Goal: Task Accomplishment & Management: Use online tool/utility

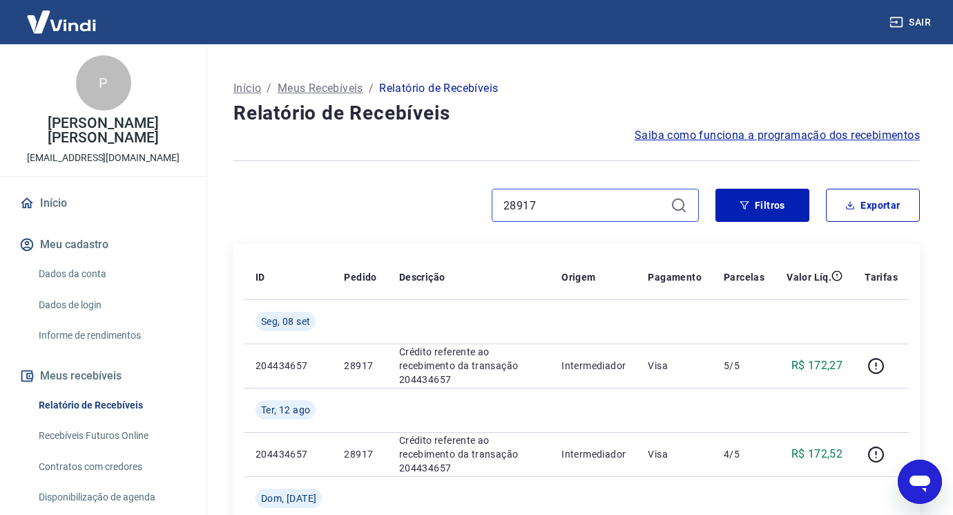
click at [555, 211] on input "28917" at bounding box center [585, 205] width 162 height 21
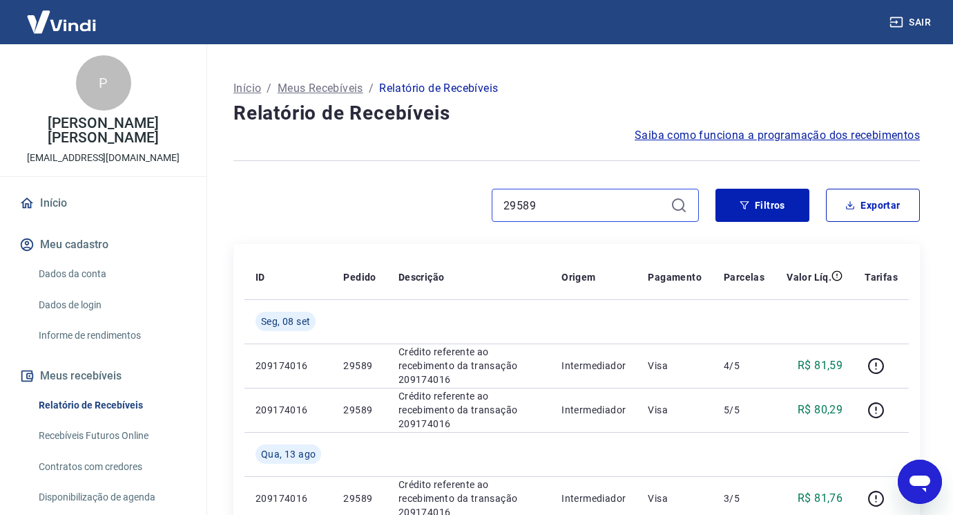
click at [597, 205] on input "29589" at bounding box center [585, 205] width 162 height 21
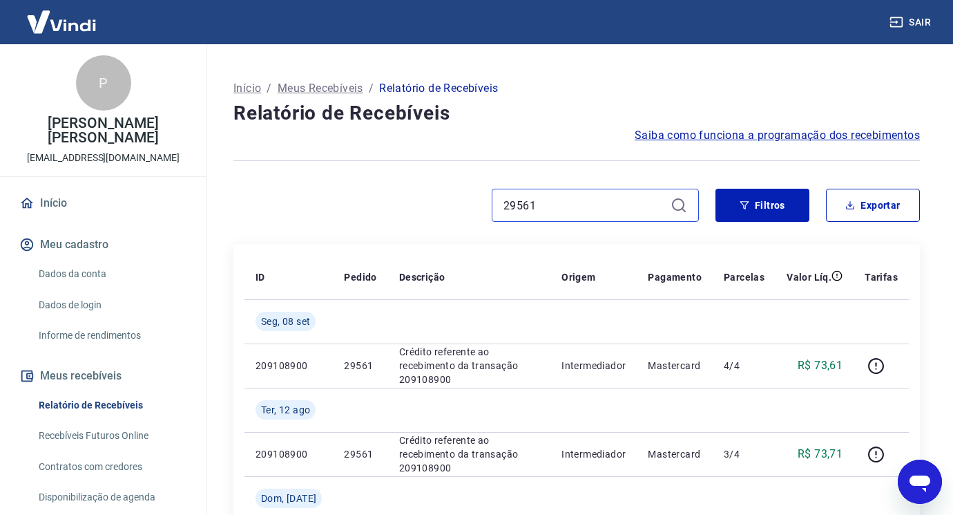
click at [571, 207] on input "29561" at bounding box center [585, 205] width 162 height 21
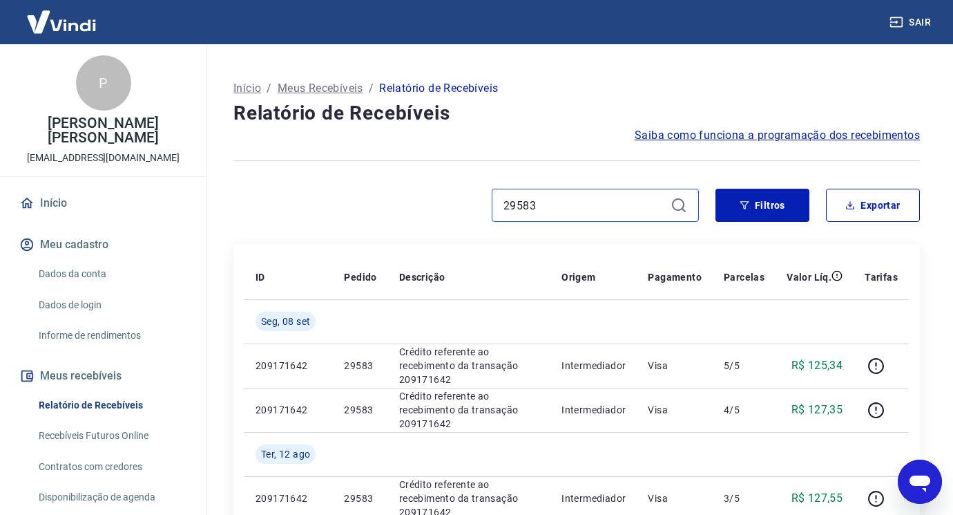
click at [600, 207] on input "29583" at bounding box center [585, 205] width 162 height 21
click at [559, 202] on input "29575" at bounding box center [585, 205] width 162 height 21
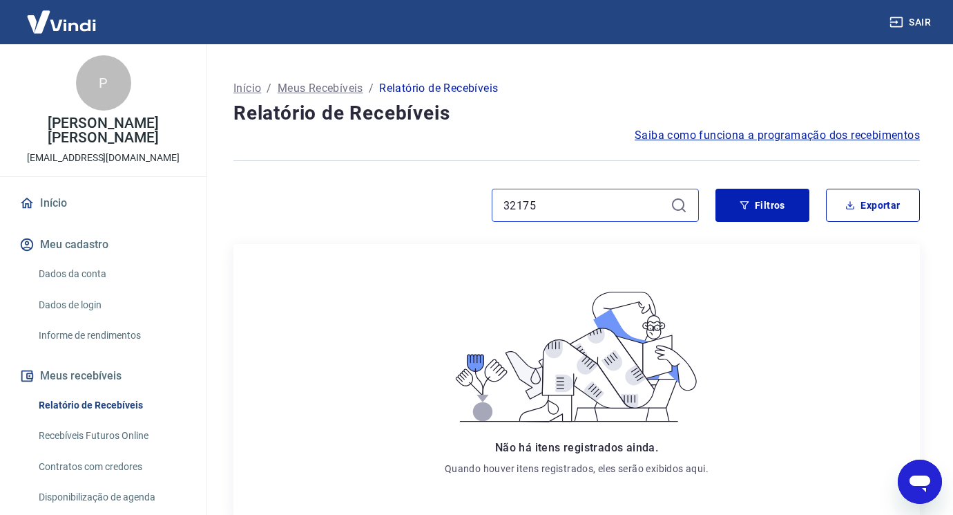
click at [589, 209] on input "32175" at bounding box center [585, 205] width 162 height 21
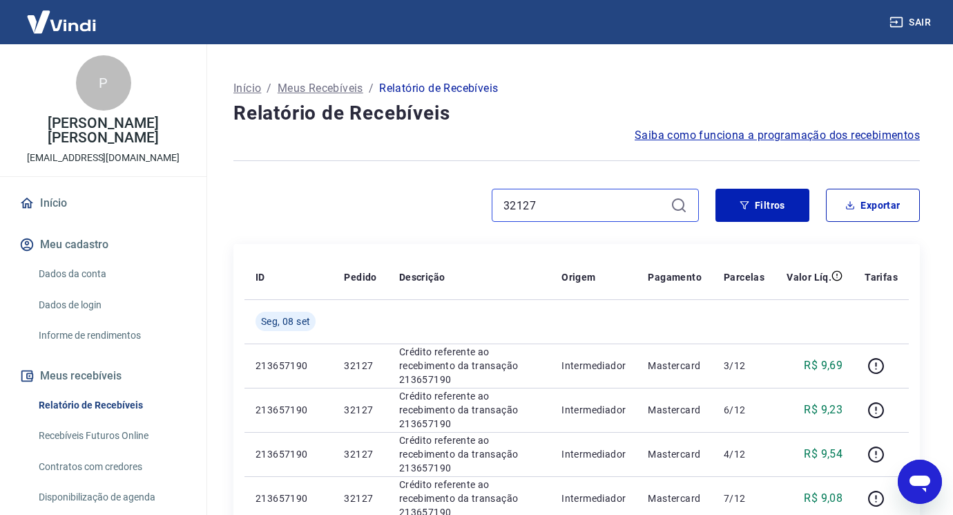
click at [570, 211] on input "32127" at bounding box center [585, 205] width 162 height 21
click at [591, 207] on input "32171" at bounding box center [585, 205] width 162 height 21
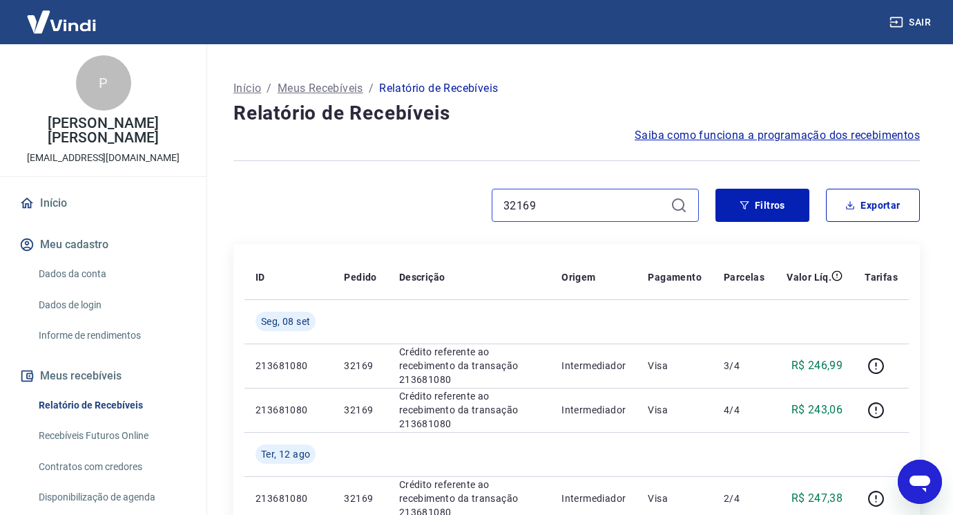
click at [580, 202] on input "32169" at bounding box center [585, 205] width 162 height 21
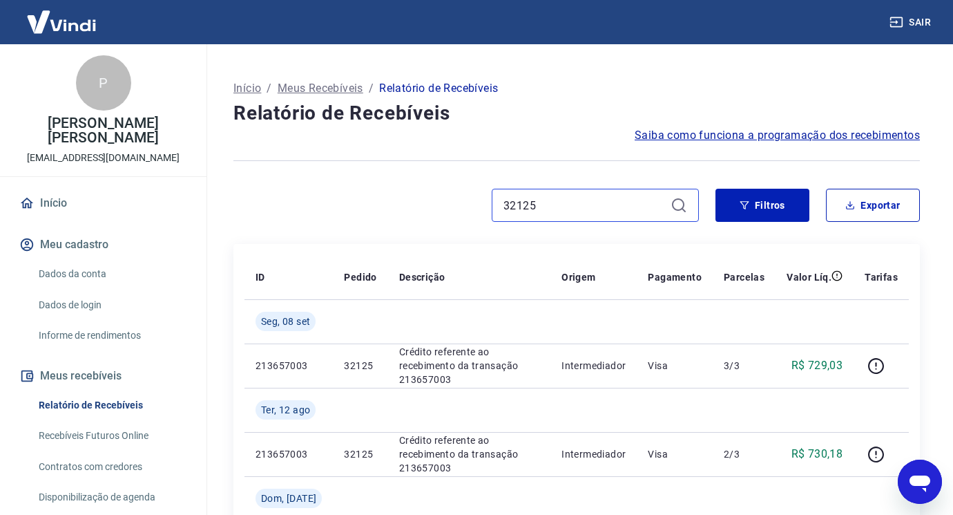
click at [590, 204] on input "32125" at bounding box center [585, 205] width 162 height 21
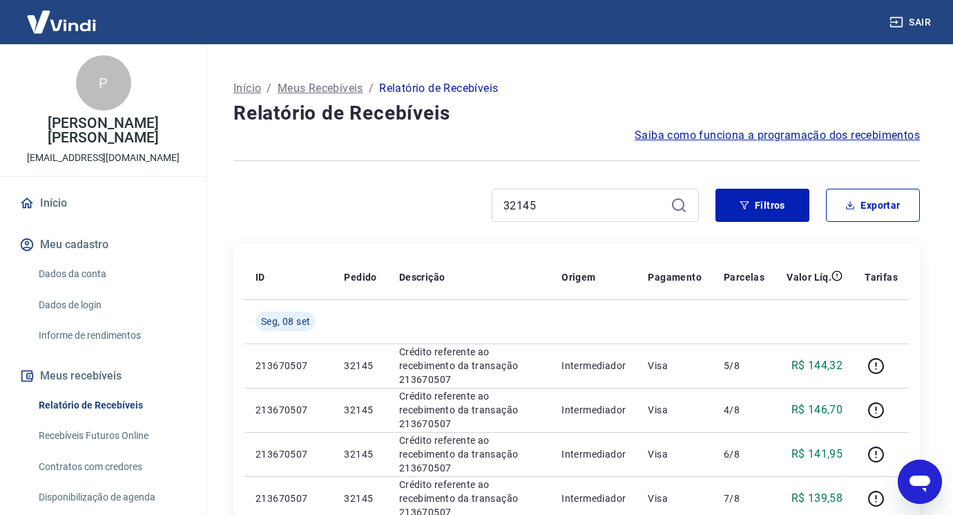
click at [567, 220] on div "32145" at bounding box center [595, 205] width 207 height 33
click at [562, 213] on input "32145" at bounding box center [585, 205] width 162 height 21
click at [569, 204] on input "32119" at bounding box center [585, 205] width 162 height 21
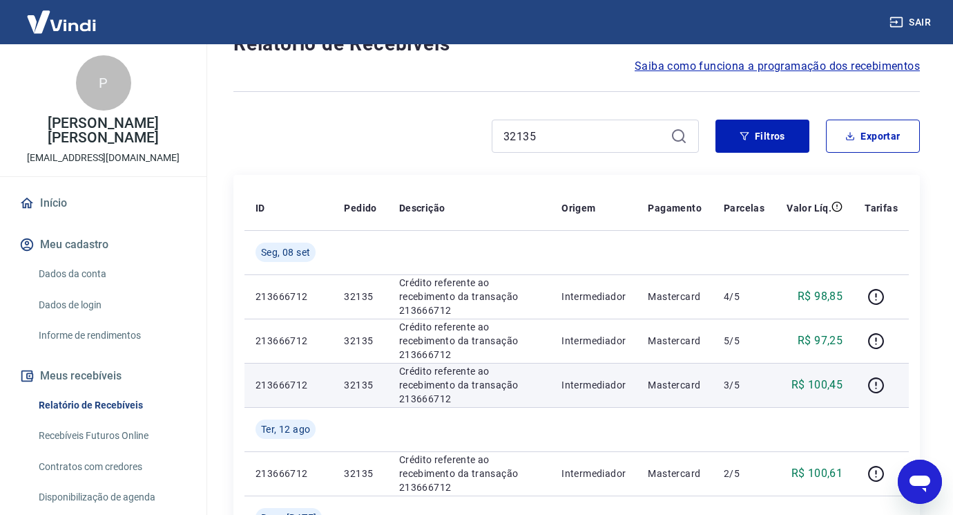
scroll to position [138, 0]
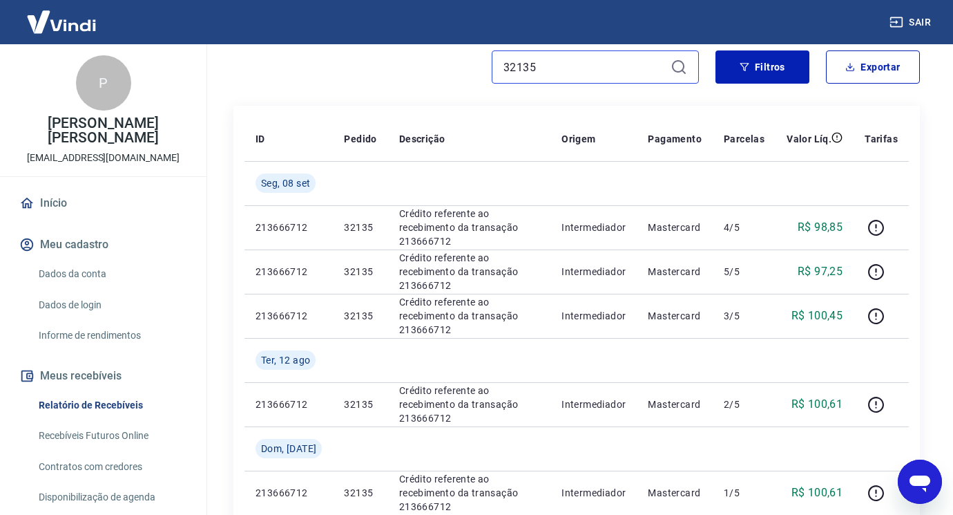
click at [569, 69] on input "32135" at bounding box center [585, 67] width 162 height 21
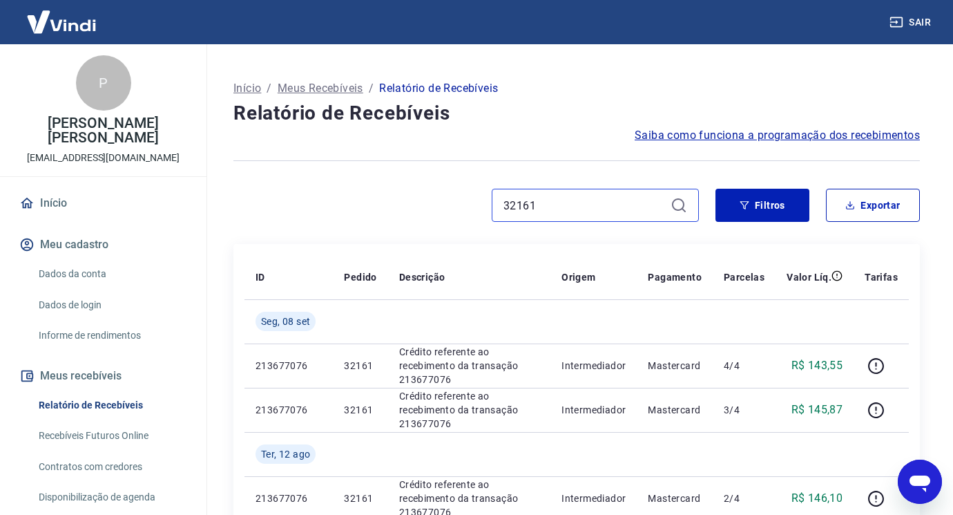
click at [546, 211] on input "32161" at bounding box center [585, 205] width 162 height 21
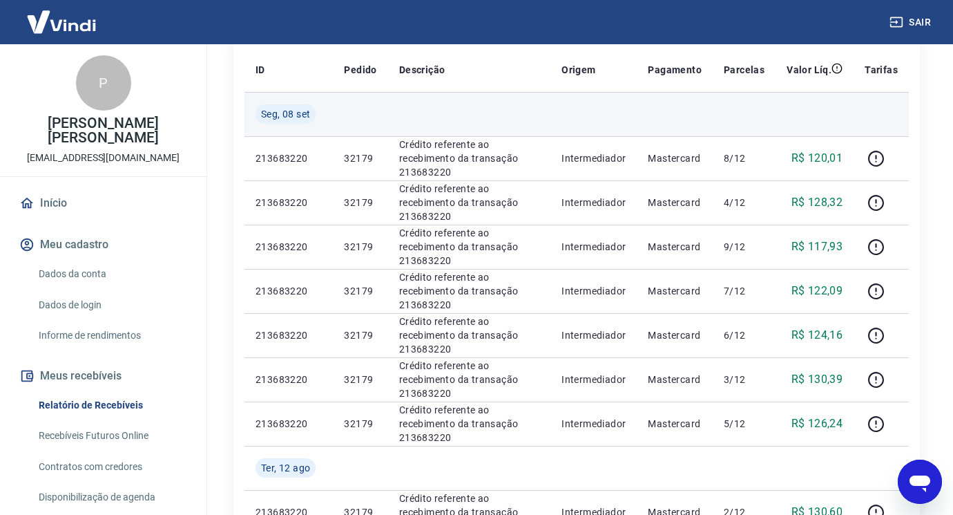
scroll to position [69, 0]
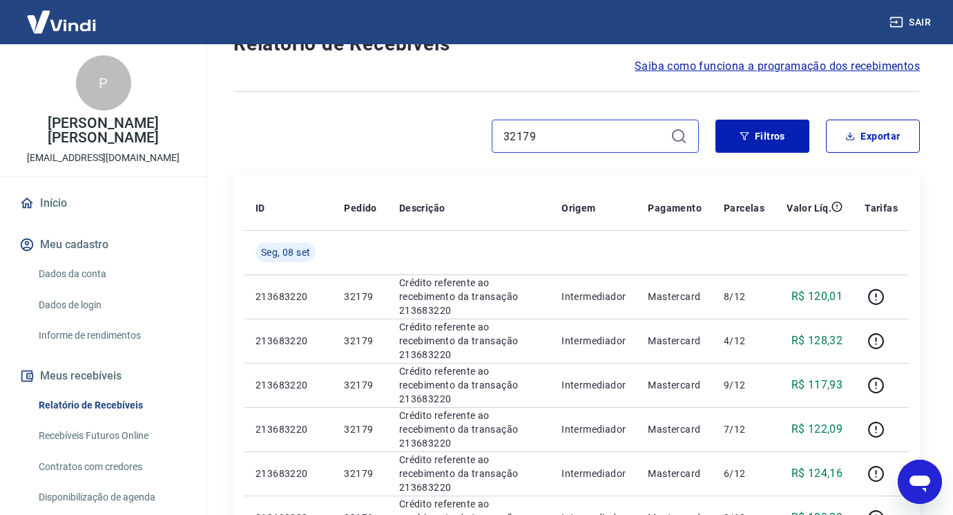
click at [586, 144] on input "32179" at bounding box center [585, 136] width 162 height 21
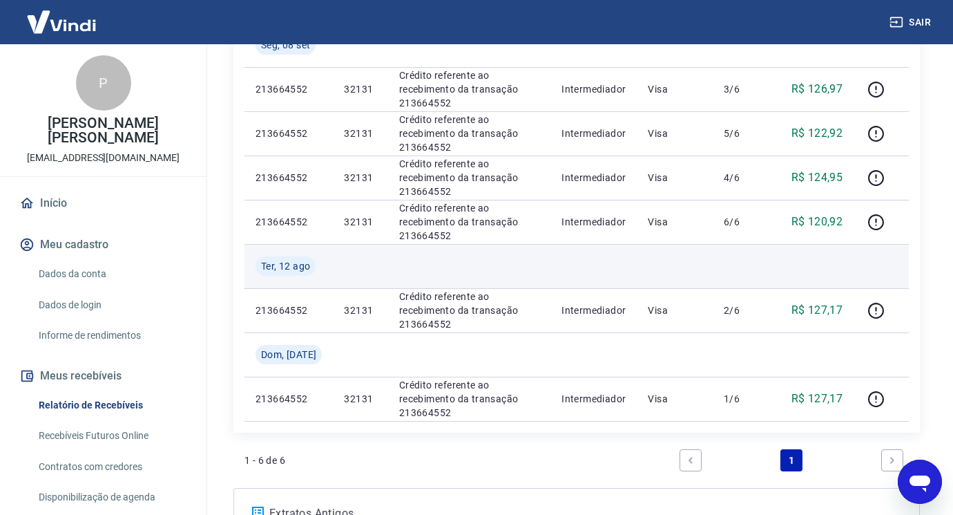
scroll to position [69, 0]
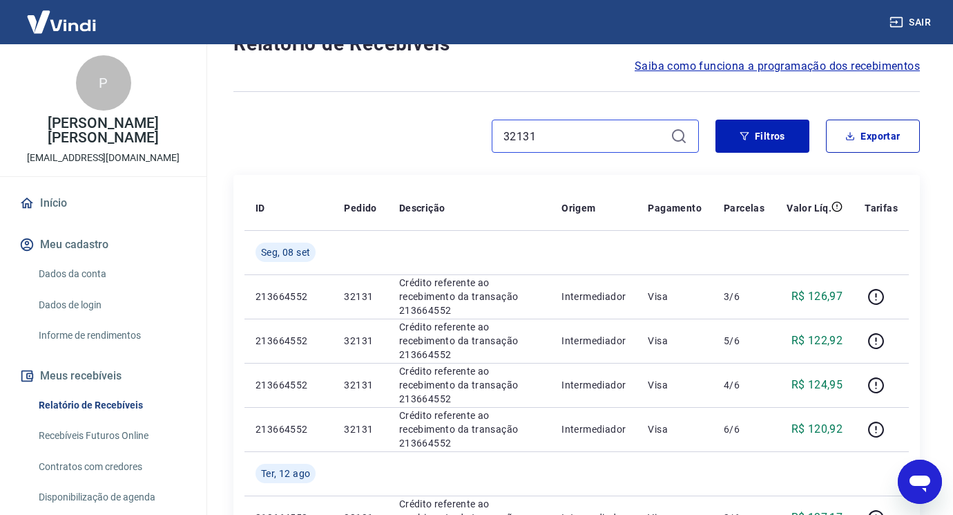
click at [546, 143] on input "32131" at bounding box center [585, 136] width 162 height 21
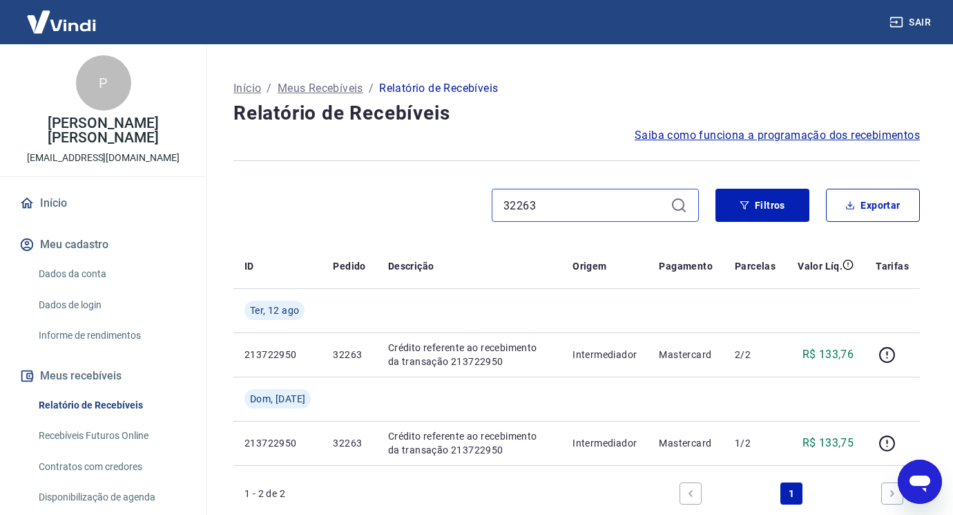
click at [557, 211] on input "32263" at bounding box center [585, 205] width 162 height 21
click at [560, 209] on input "32187" at bounding box center [585, 205] width 162 height 21
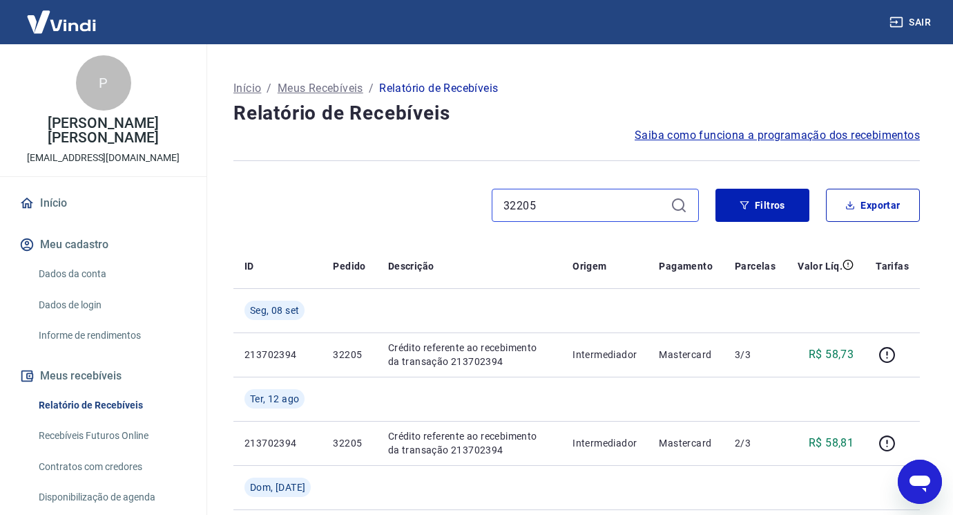
click at [547, 207] on input "32205" at bounding box center [585, 205] width 162 height 21
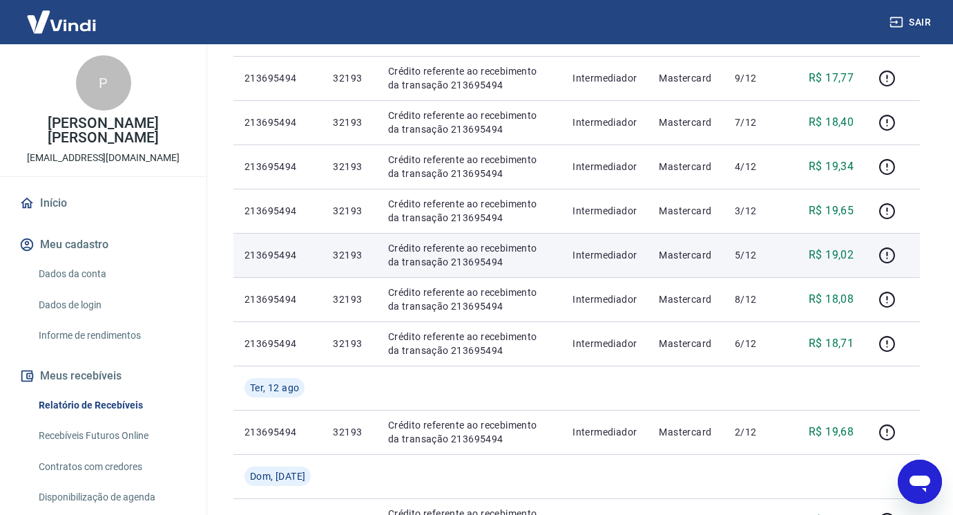
scroll to position [69, 0]
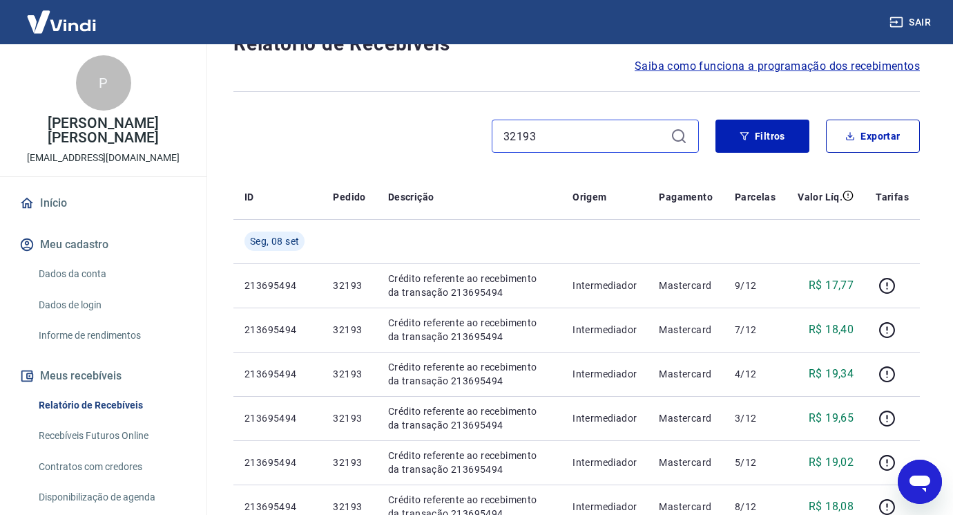
click at [557, 141] on input "32193" at bounding box center [585, 136] width 162 height 21
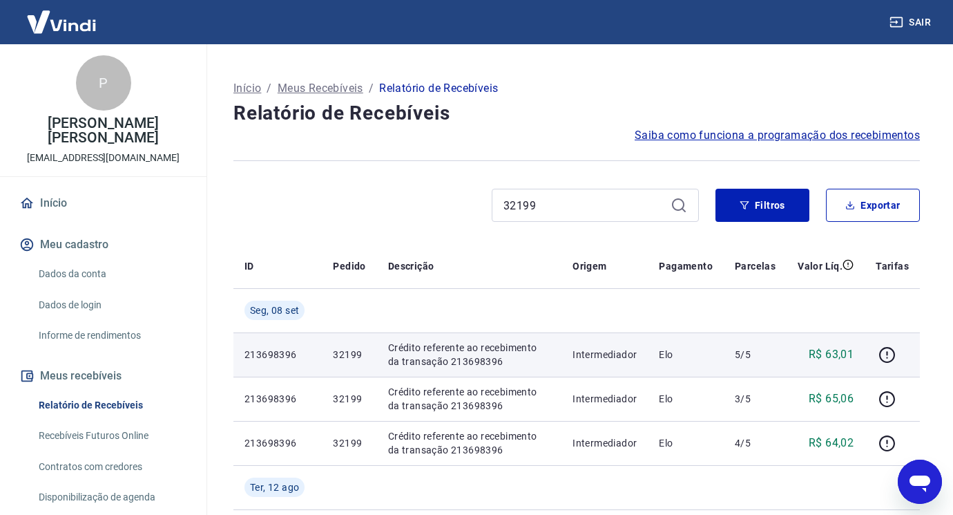
scroll to position [69, 0]
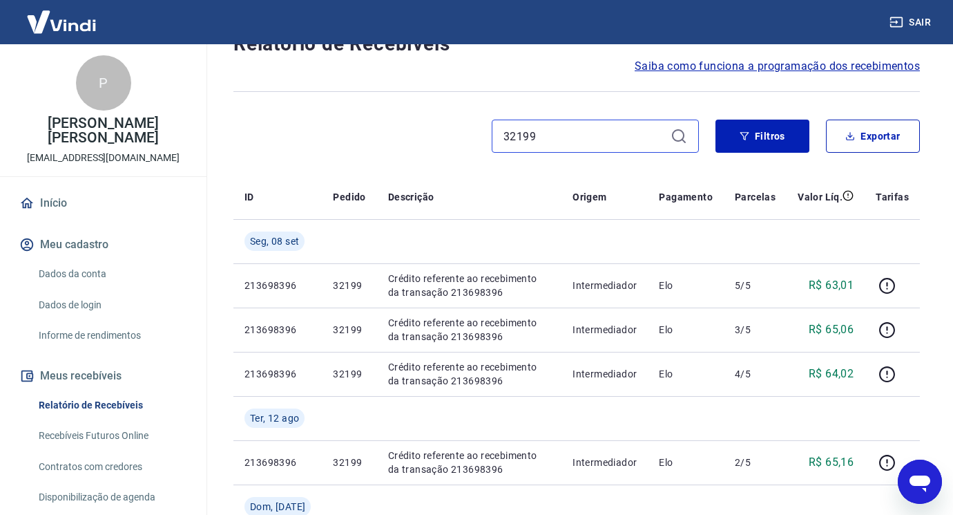
click at [575, 135] on input "32199" at bounding box center [585, 136] width 162 height 21
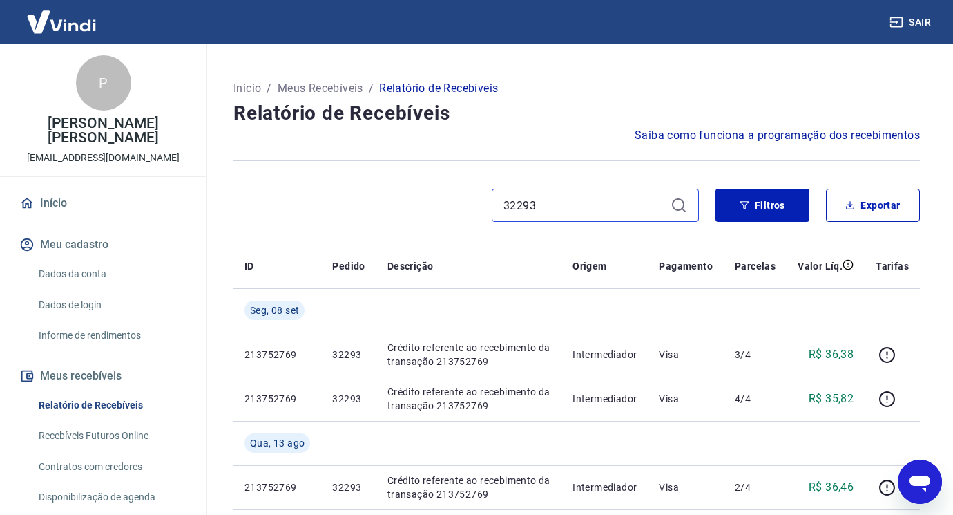
click at [549, 200] on input "32293" at bounding box center [585, 205] width 162 height 21
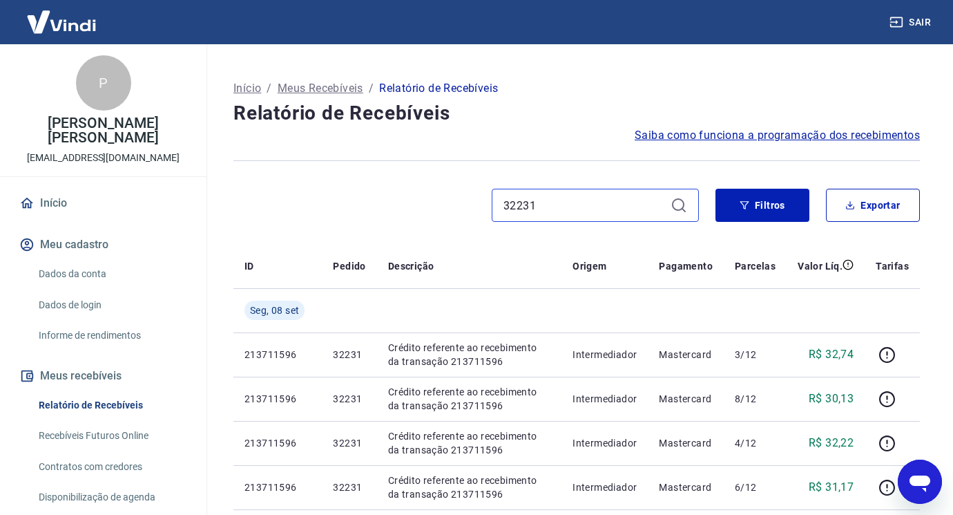
type input "32231"
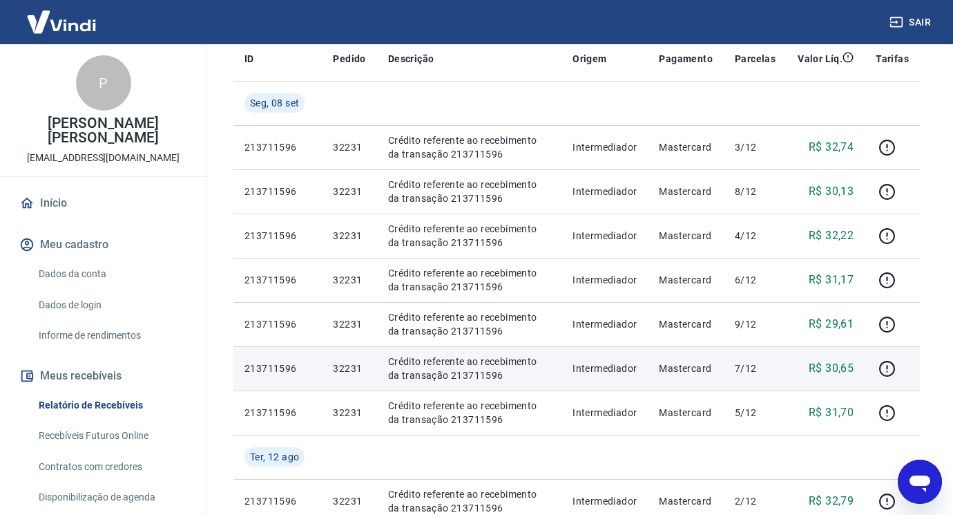
scroll to position [276, 0]
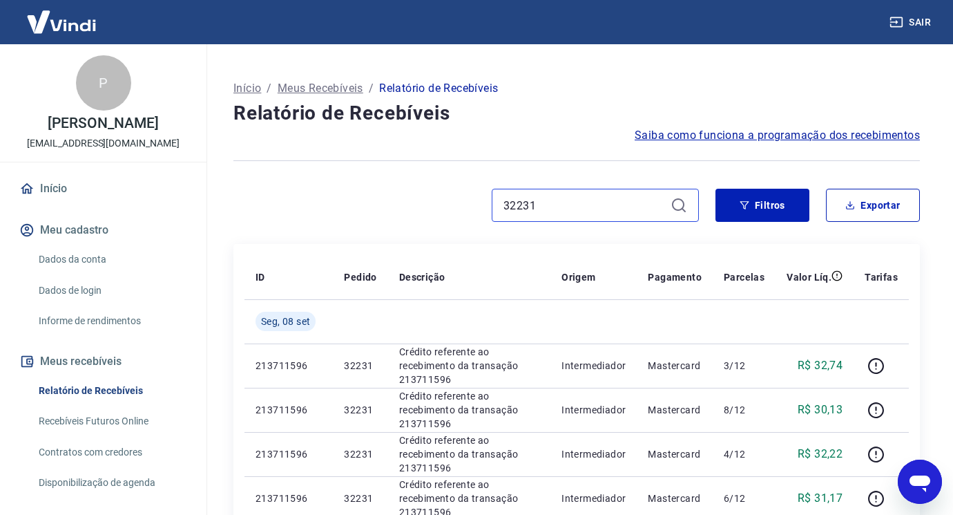
click at [553, 208] on input "32231" at bounding box center [585, 205] width 162 height 21
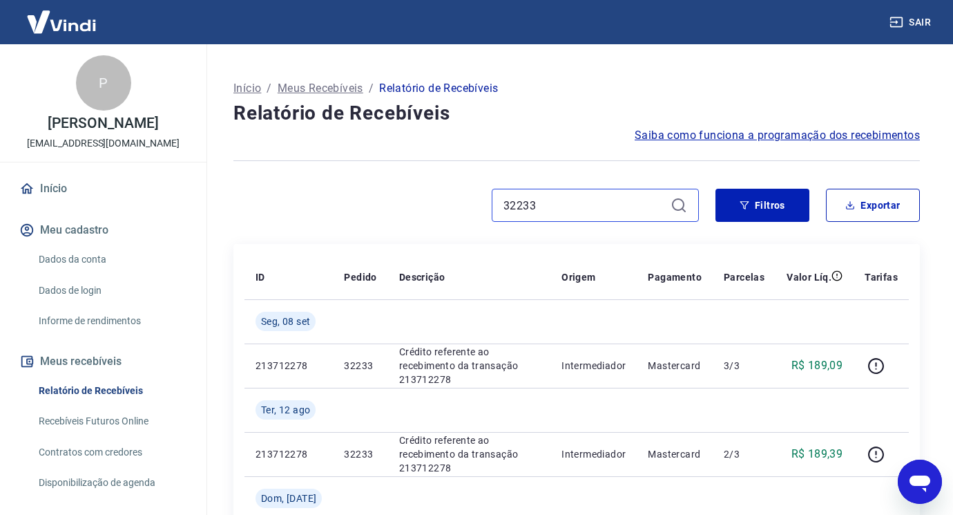
click at [571, 204] on input "32233" at bounding box center [585, 205] width 162 height 21
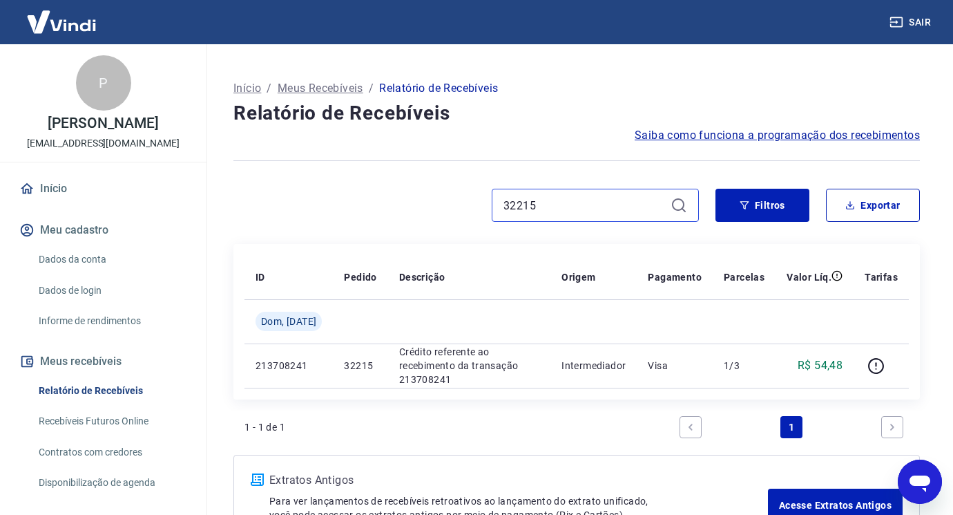
click at [542, 213] on input "32215" at bounding box center [585, 205] width 162 height 21
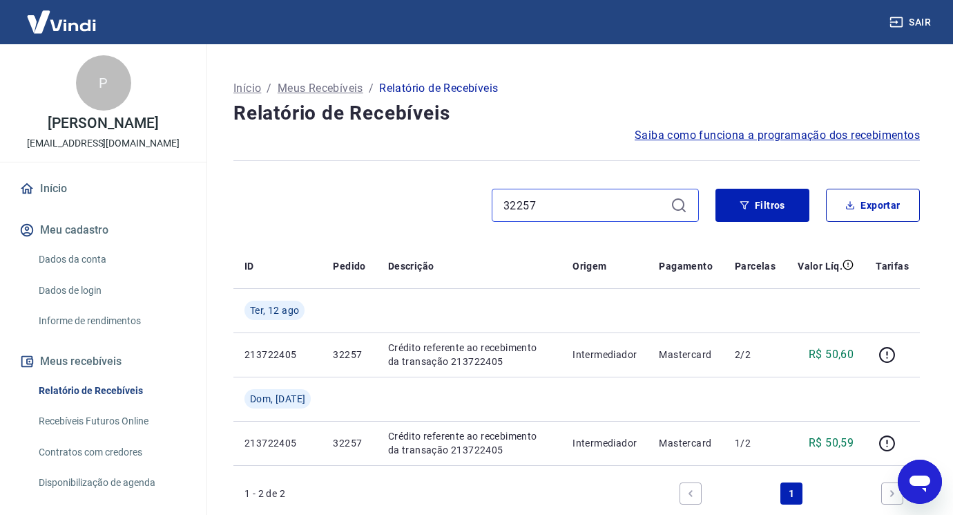
click at [568, 213] on input "32257" at bounding box center [585, 205] width 162 height 21
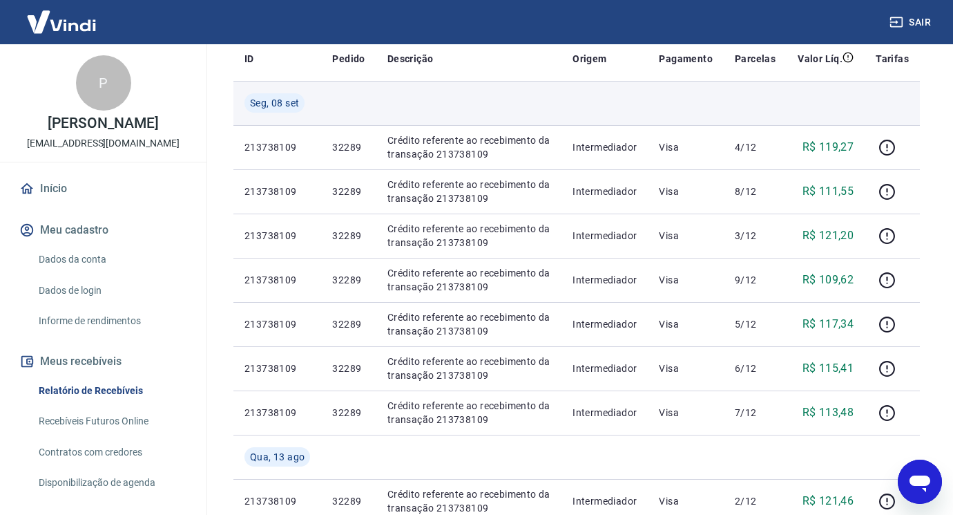
scroll to position [69, 0]
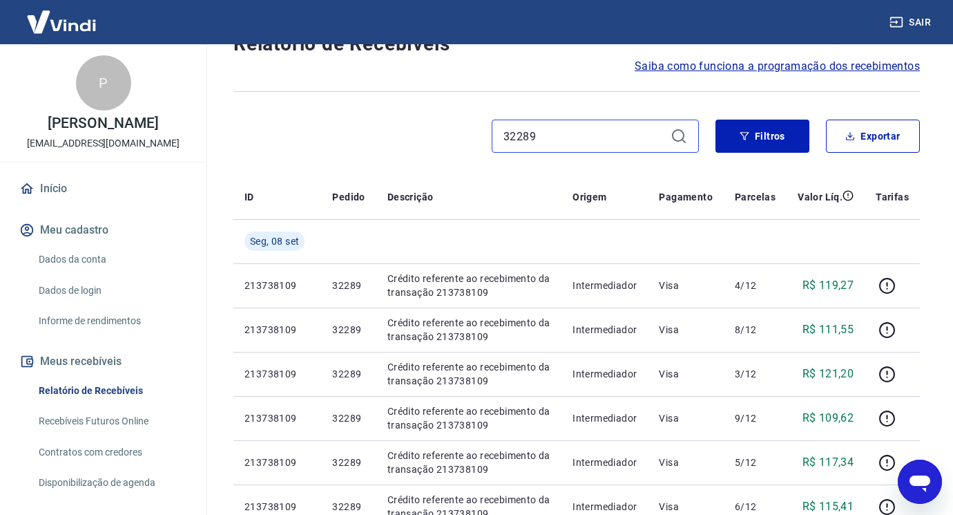
click at [567, 132] on input "32289" at bounding box center [585, 136] width 162 height 21
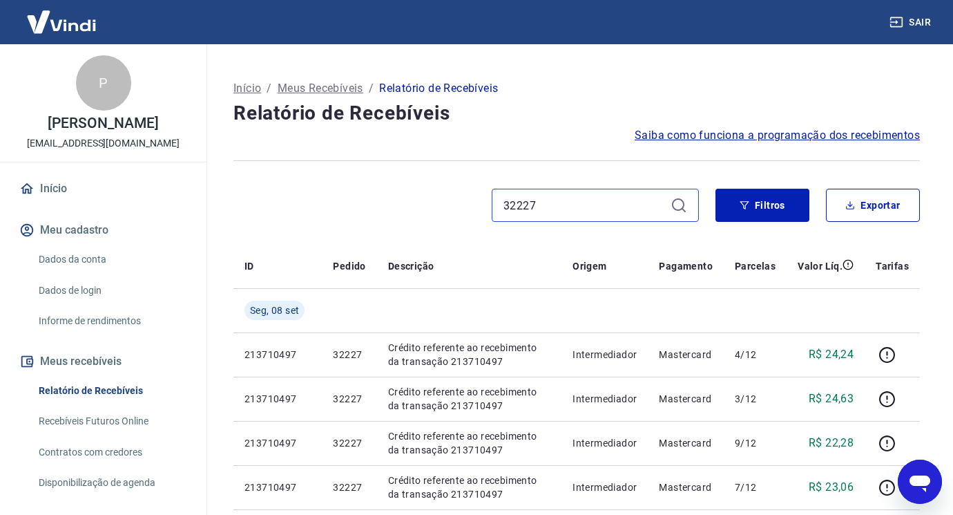
click at [573, 211] on input "32227" at bounding box center [585, 205] width 162 height 21
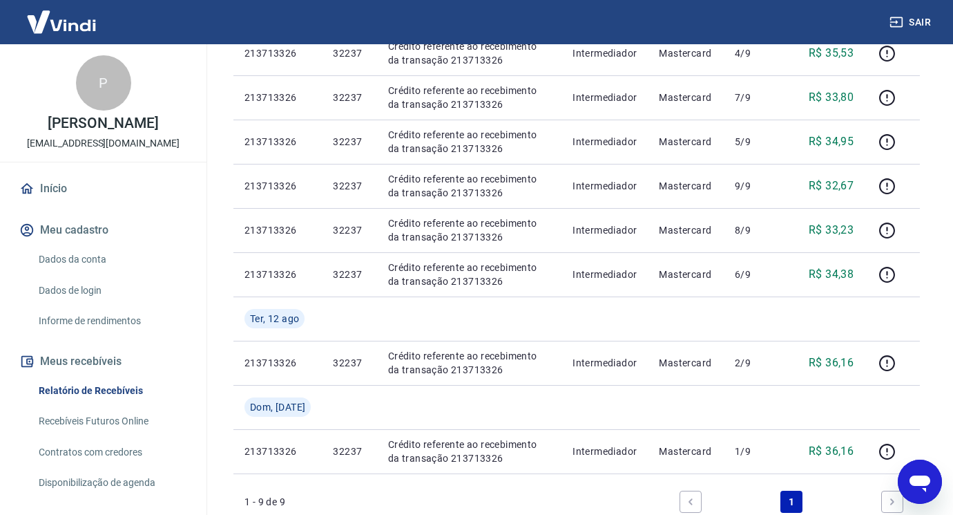
scroll to position [69, 0]
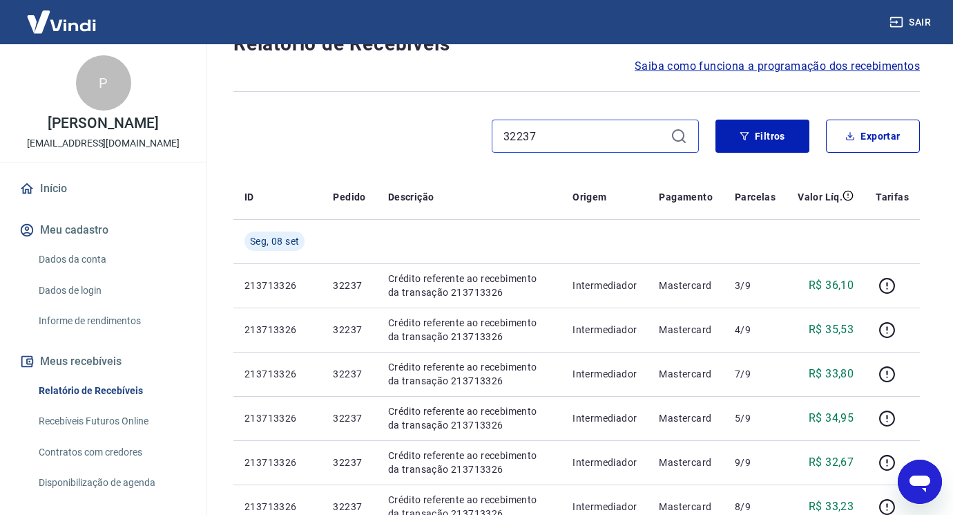
click at [563, 137] on input "32237" at bounding box center [585, 136] width 162 height 21
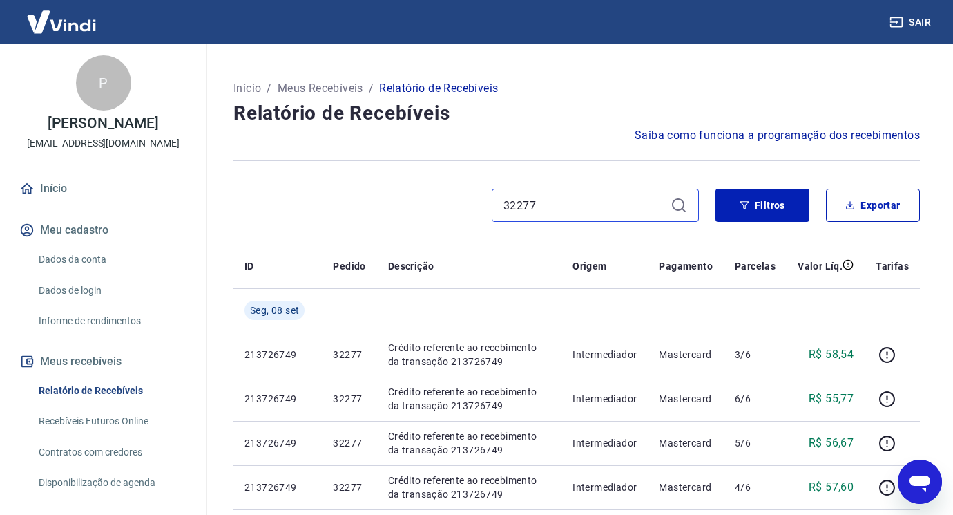
click at [613, 211] on input "32277" at bounding box center [585, 205] width 162 height 21
click at [570, 210] on input "32275" at bounding box center [585, 205] width 162 height 21
click at [561, 209] on input "32235" at bounding box center [585, 205] width 162 height 21
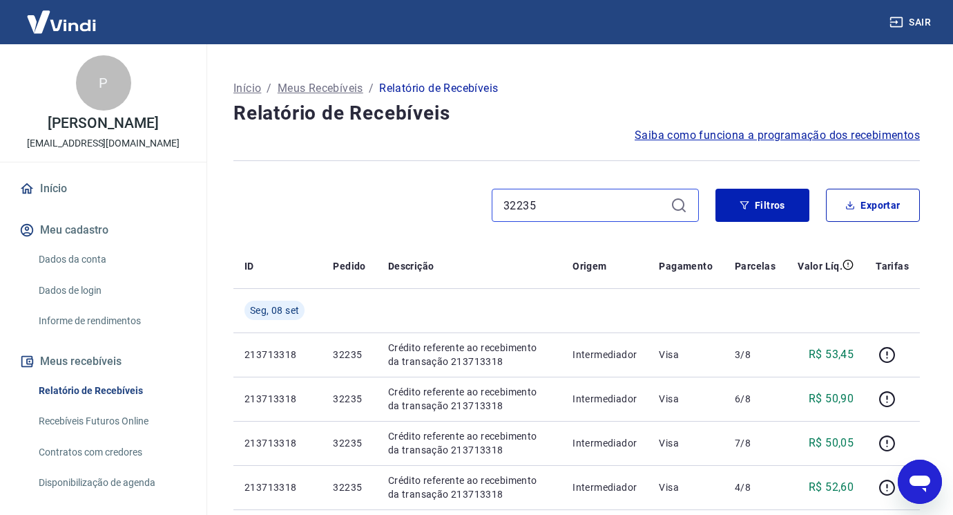
click at [561, 209] on input "32235" at bounding box center [585, 205] width 162 height 21
click at [557, 198] on input "32211" at bounding box center [585, 205] width 162 height 21
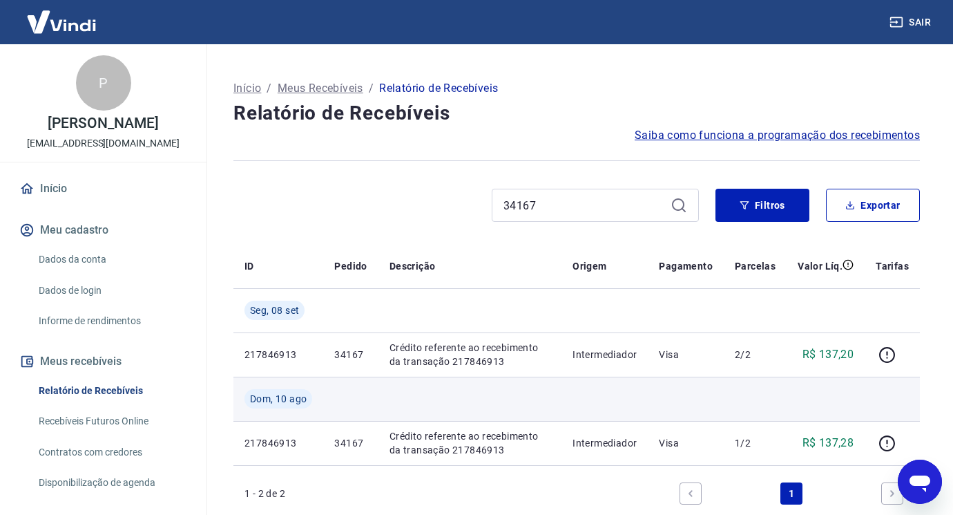
scroll to position [69, 0]
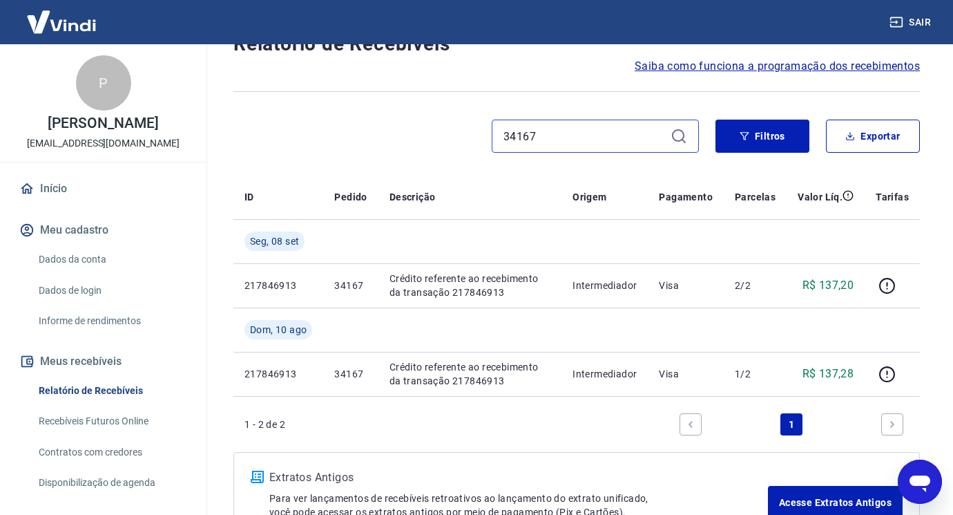
click at [554, 137] on input "34167" at bounding box center [585, 136] width 162 height 21
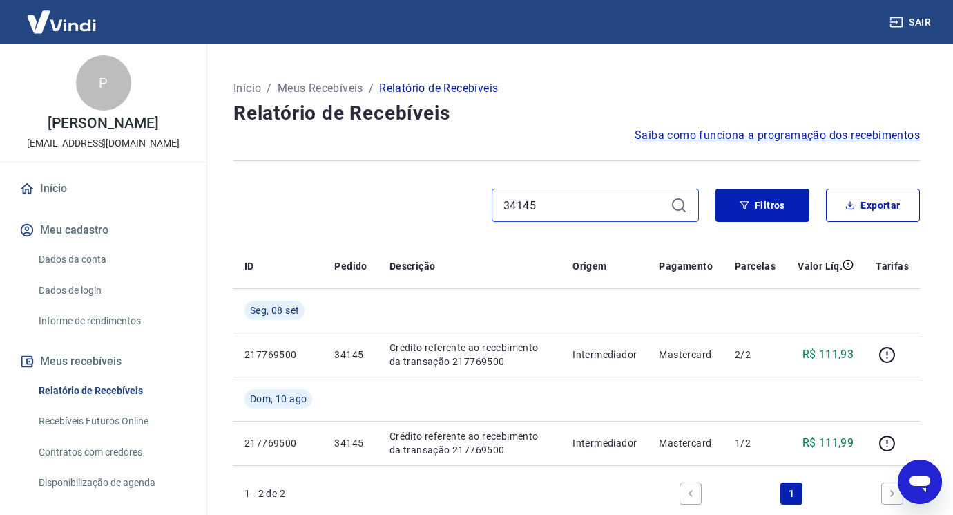
click at [557, 209] on input "34145" at bounding box center [585, 205] width 162 height 21
click at [555, 209] on input "34181" at bounding box center [585, 205] width 162 height 21
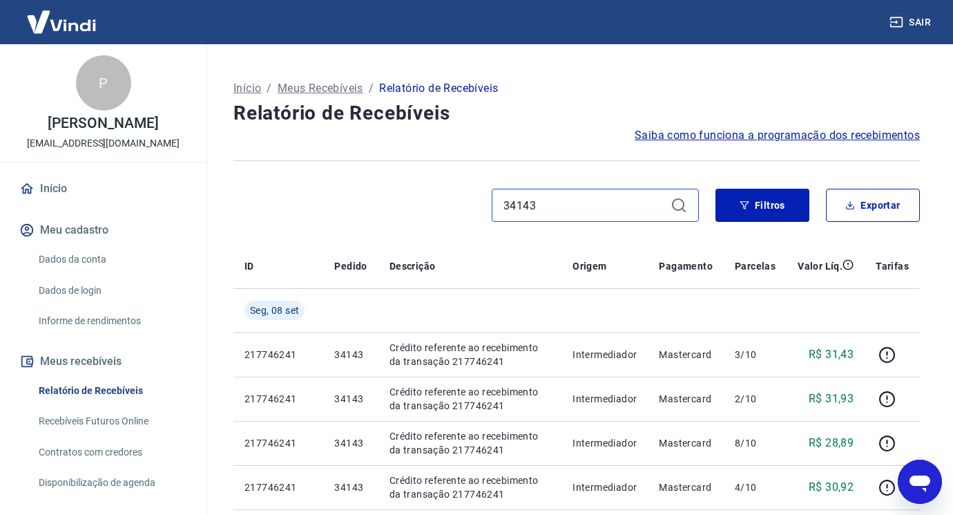
click at [574, 212] on input "34143" at bounding box center [585, 205] width 162 height 21
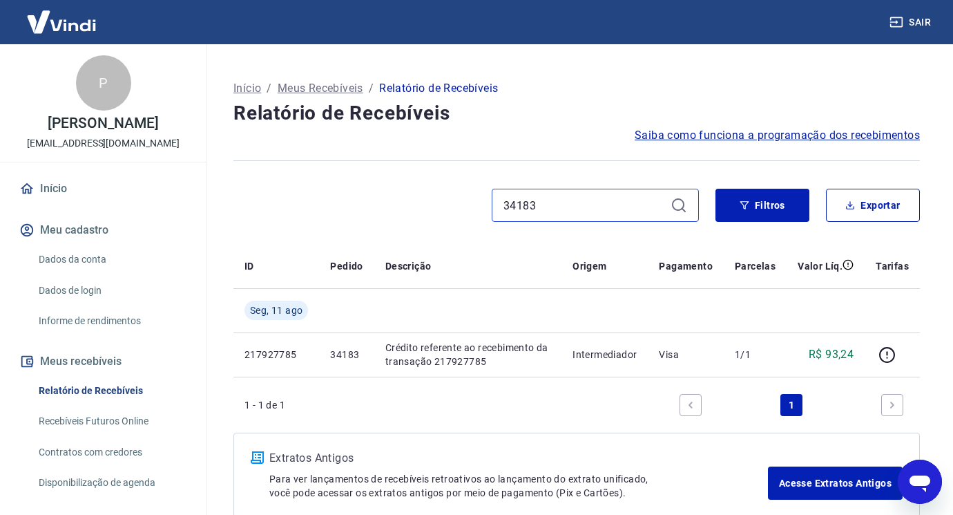
type input "34183"
